Goal: Check status: Check status

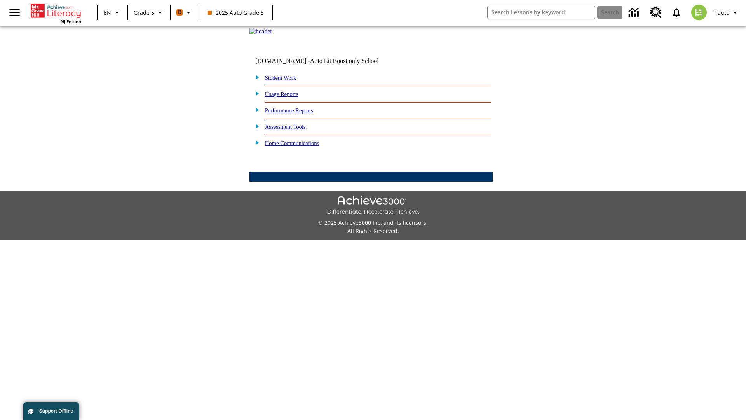
click at [297, 113] on link "Performance Reports" at bounding box center [289, 110] width 48 height 6
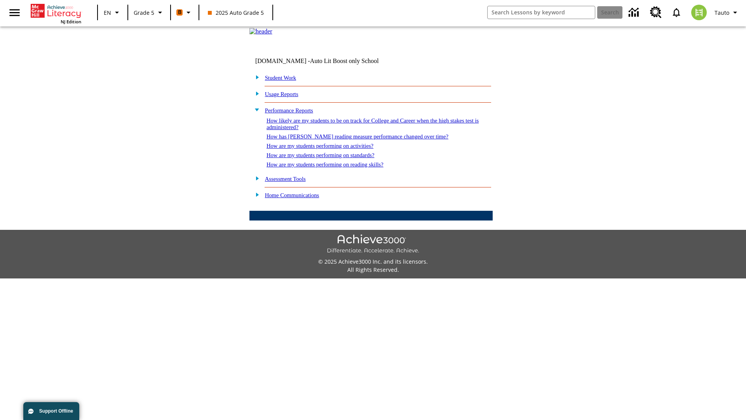
click at [329, 158] on link "How are my students performing on standards?" at bounding box center [321, 155] width 108 height 6
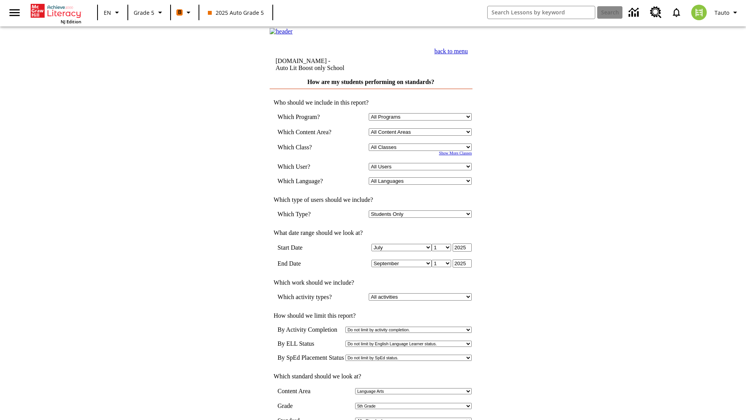
click at [422, 151] on select "Select a Class: All Classes 2025 Auto Grade 5 OL 2025 Auto Grade 6" at bounding box center [420, 146] width 103 height 7
select select "11133131"
select select "21437107"
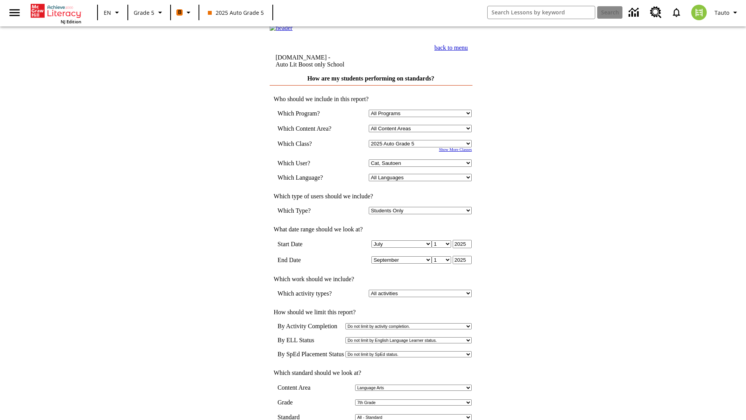
scroll to position [3, 0]
